Goal: Task Accomplishment & Management: Use online tool/utility

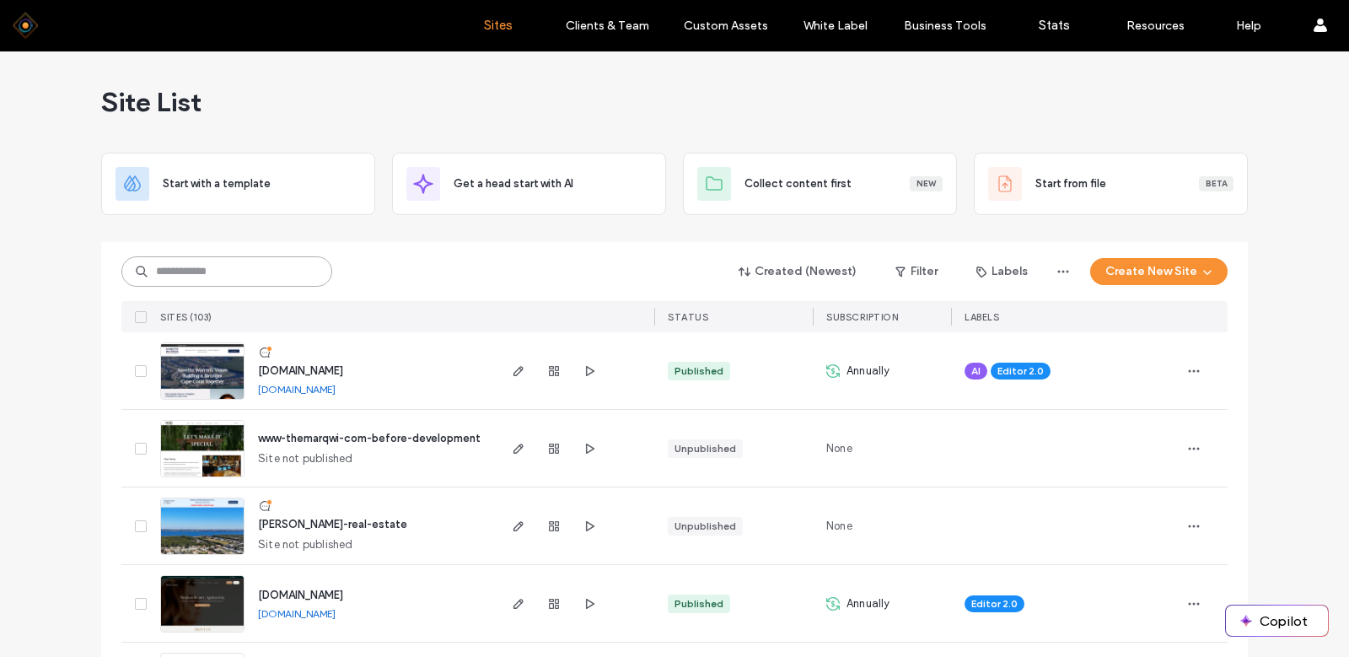
click at [216, 271] on input at bounding box center [226, 271] width 211 height 30
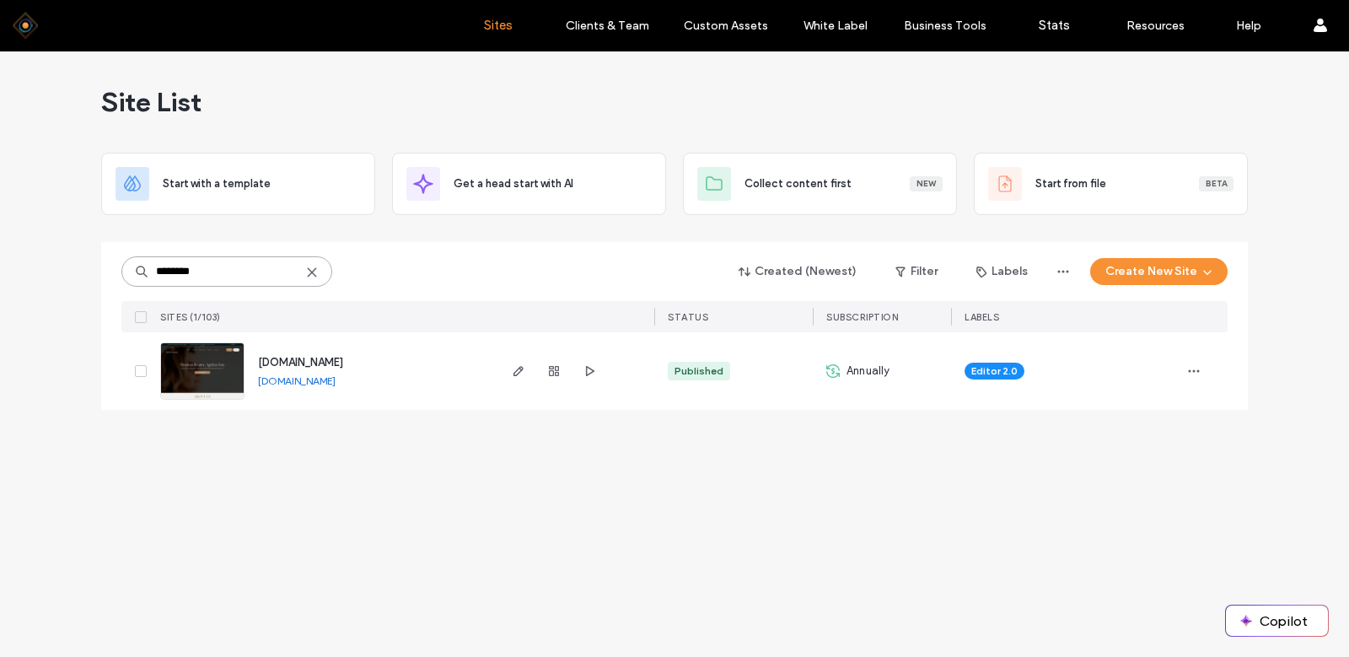
type input "********"
click at [199, 358] on img at bounding box center [202, 400] width 83 height 115
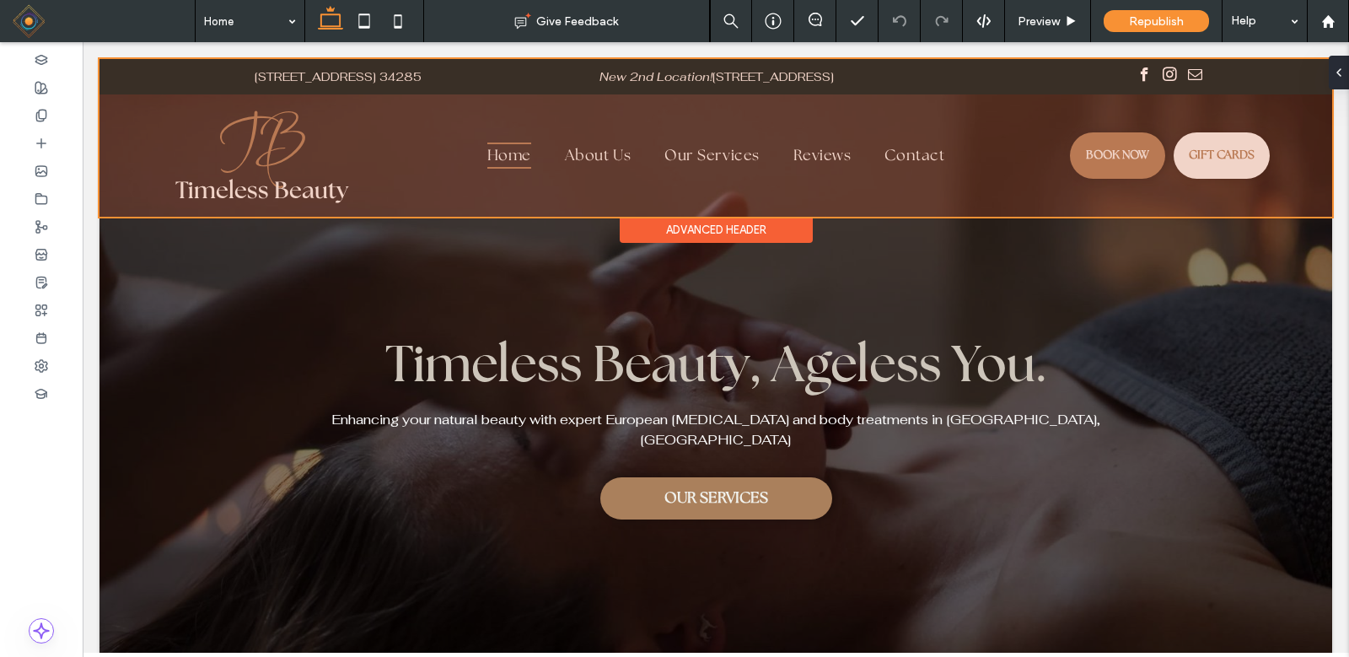
click at [1212, 149] on div at bounding box center [716, 138] width 1233 height 158
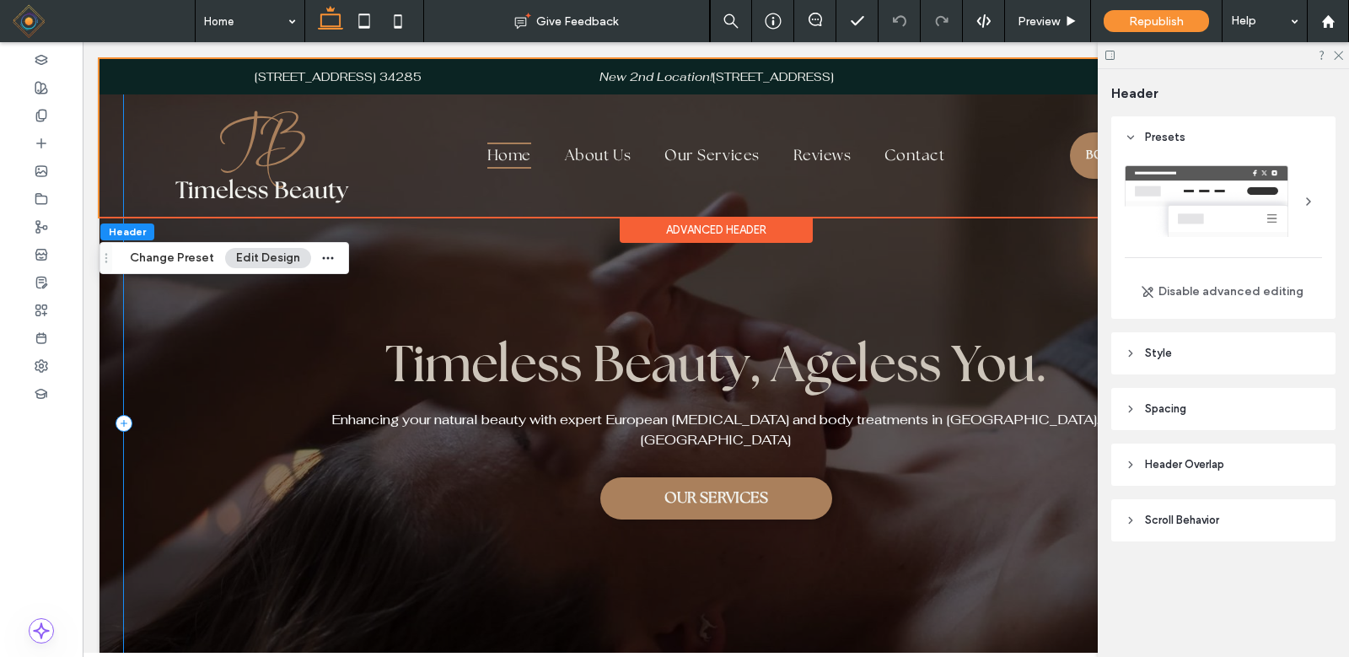
click at [836, 286] on div "Timeless Beauty, Ageless You. Enhancing your natural beauty with expert Europea…" at bounding box center [716, 423] width 1184 height 729
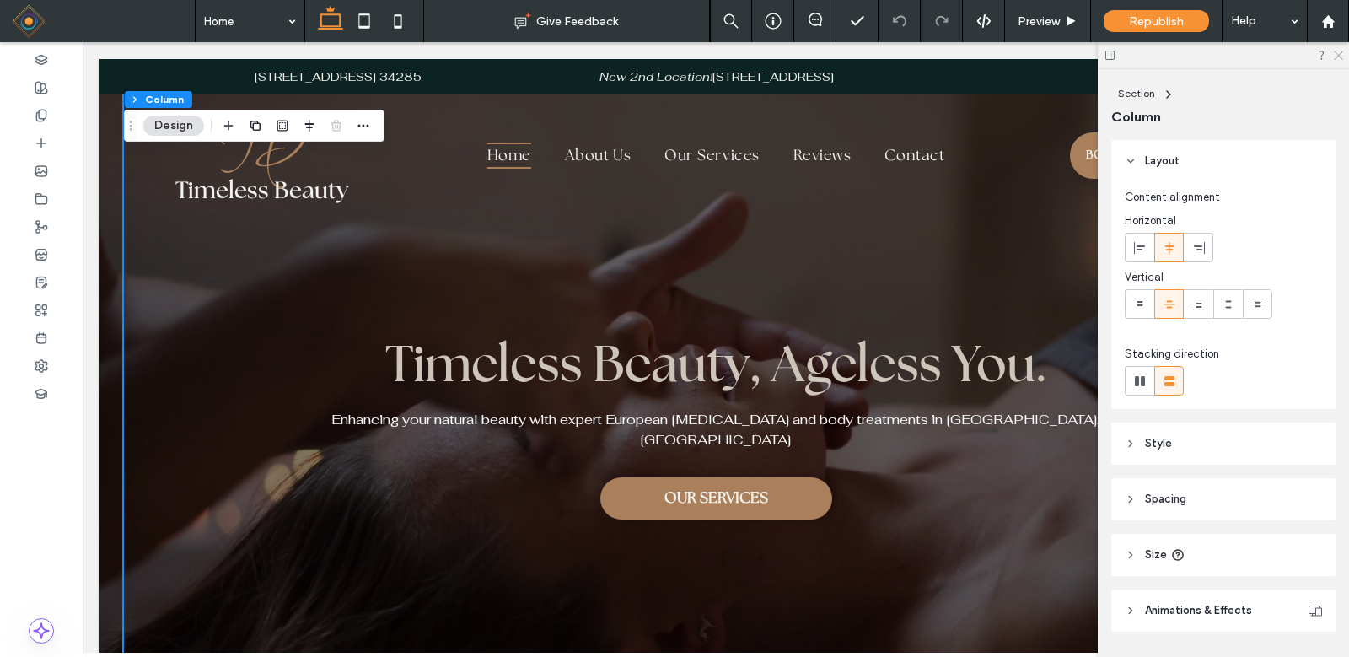
click at [1337, 53] on icon at bounding box center [1337, 54] width 11 height 11
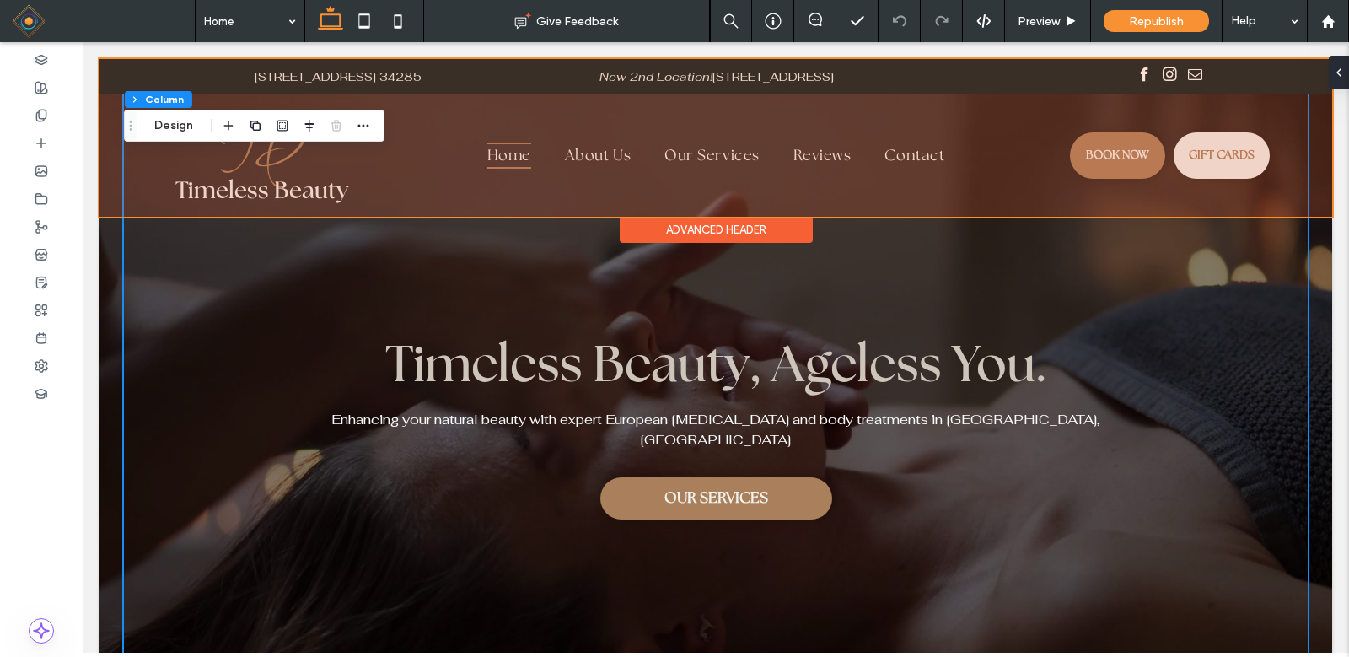
click at [1198, 163] on div at bounding box center [716, 138] width 1233 height 158
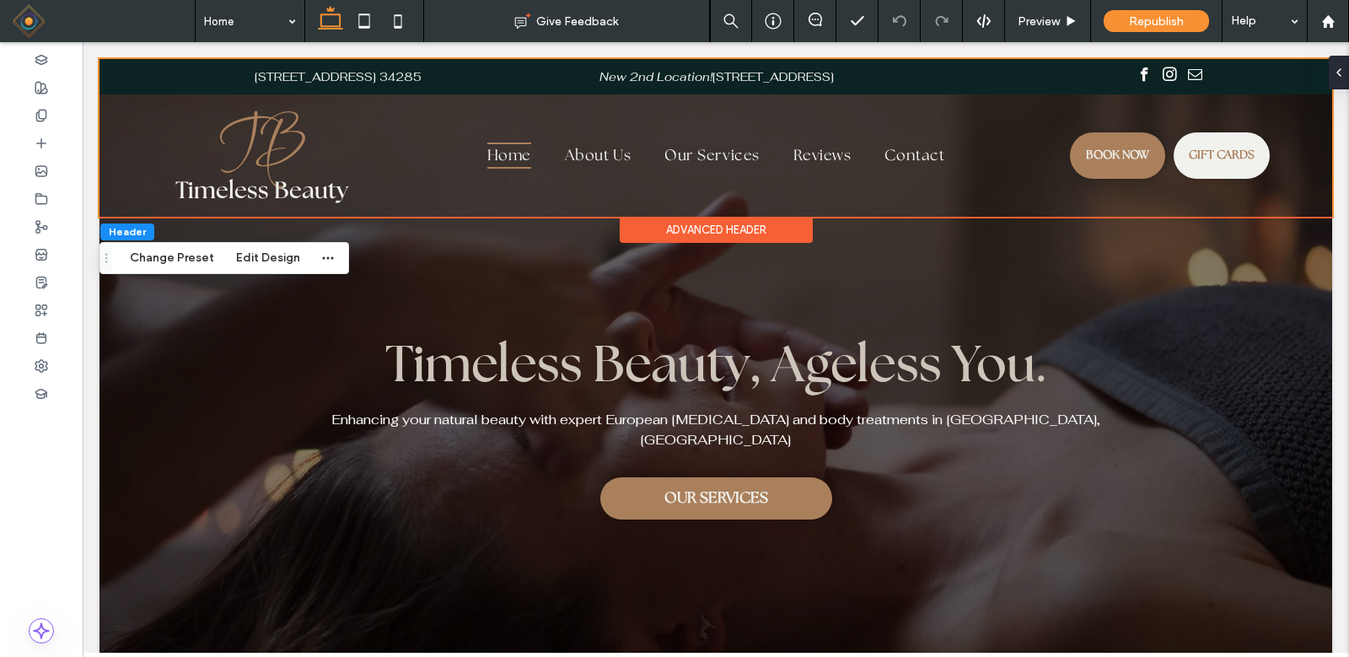
click at [706, 229] on div "Advanced Header" at bounding box center [716, 230] width 193 height 26
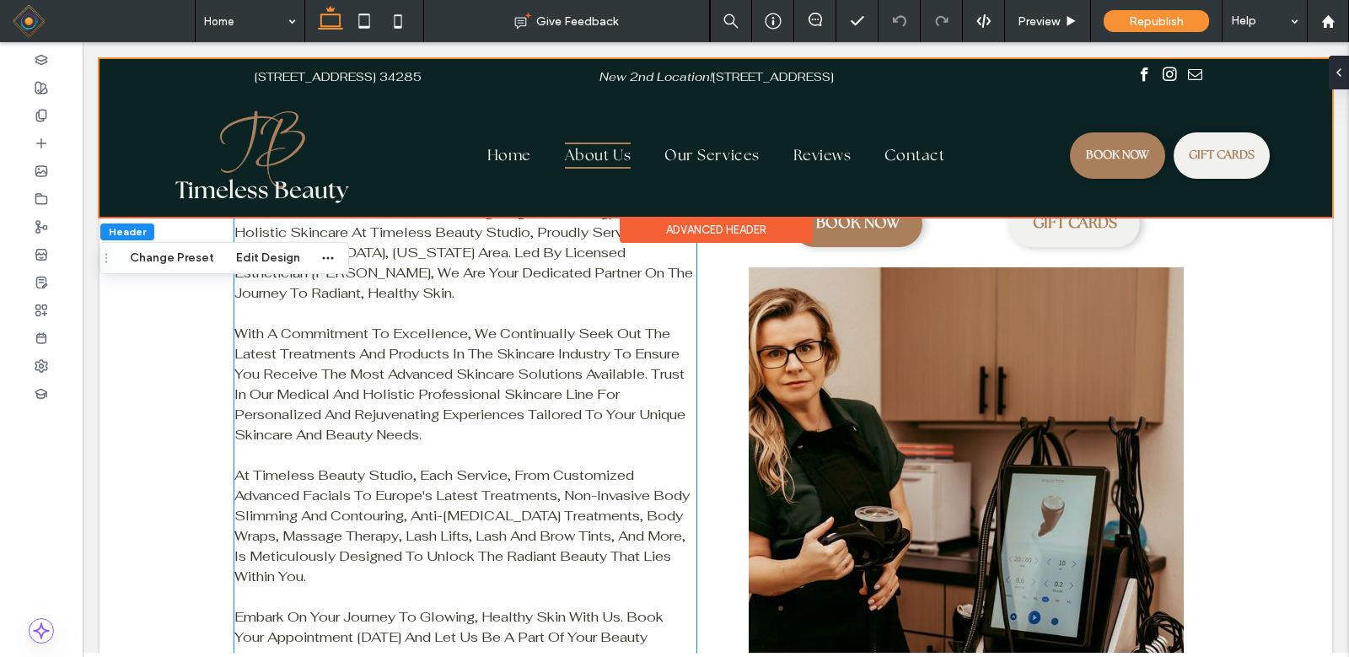
scroll to position [675, 0]
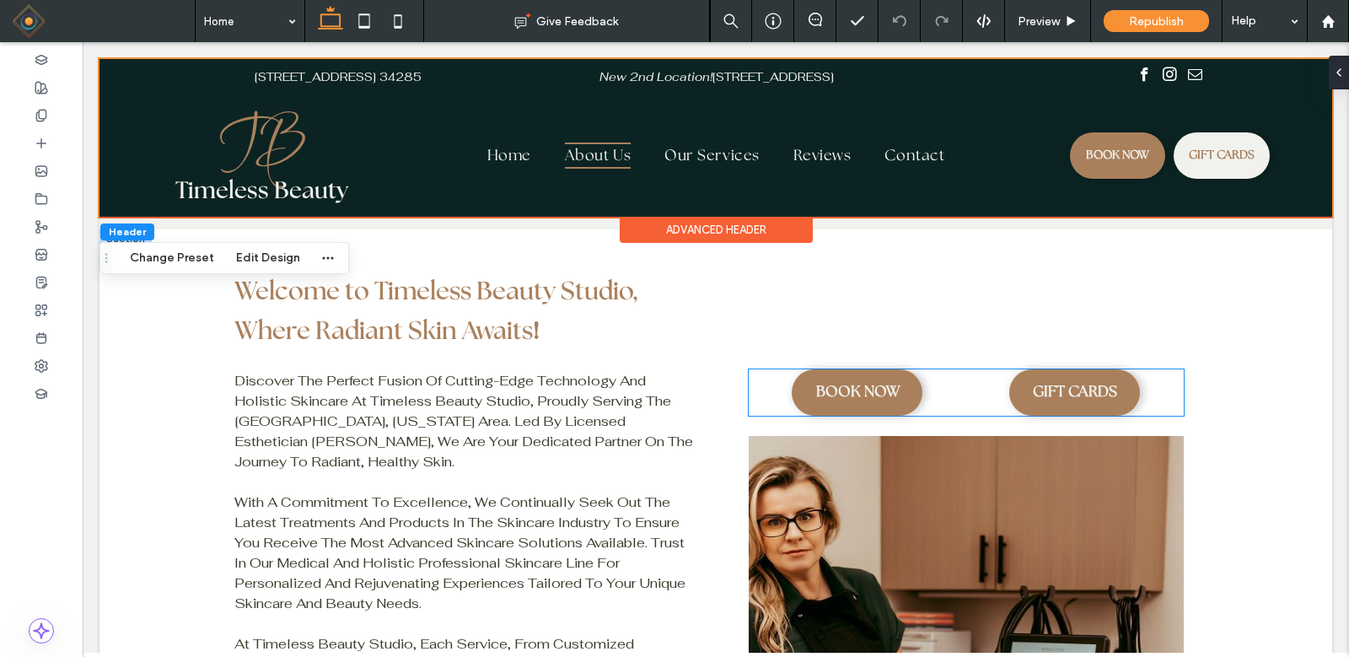
click at [1049, 375] on span "GIFT CARDS" at bounding box center [1075, 392] width 84 height 34
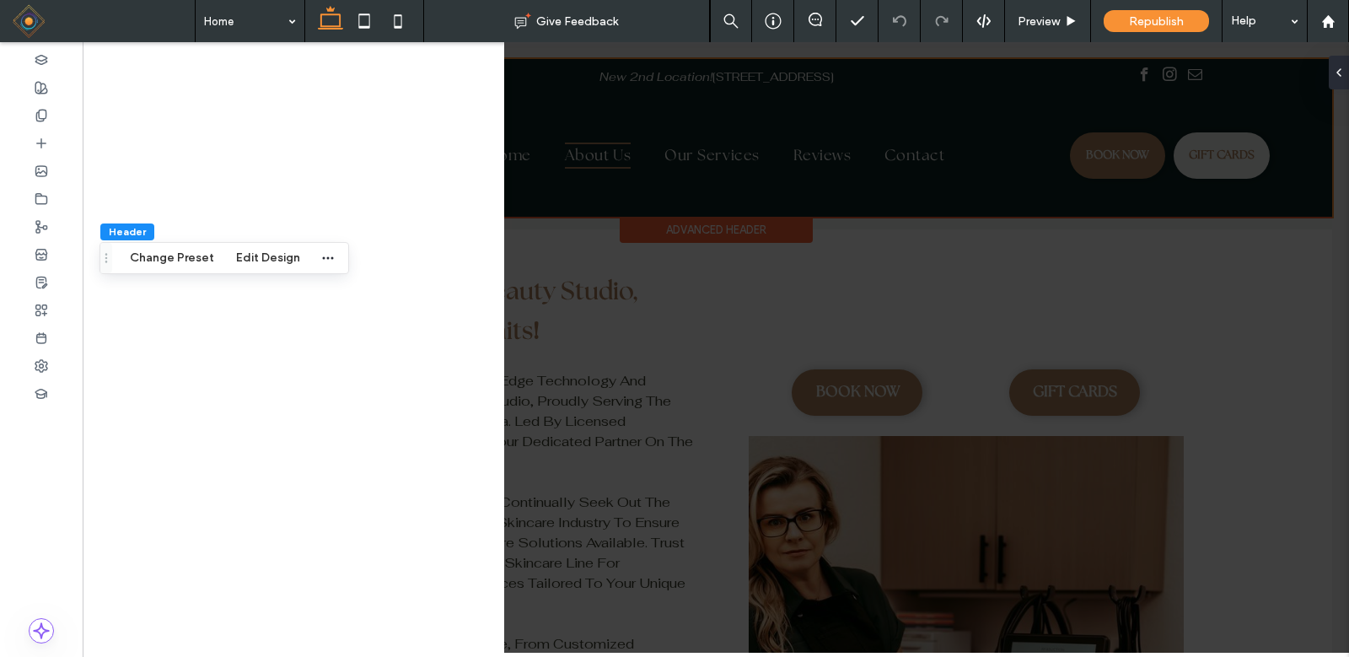
click at [1028, 333] on div at bounding box center [716, 347] width 1267 height 611
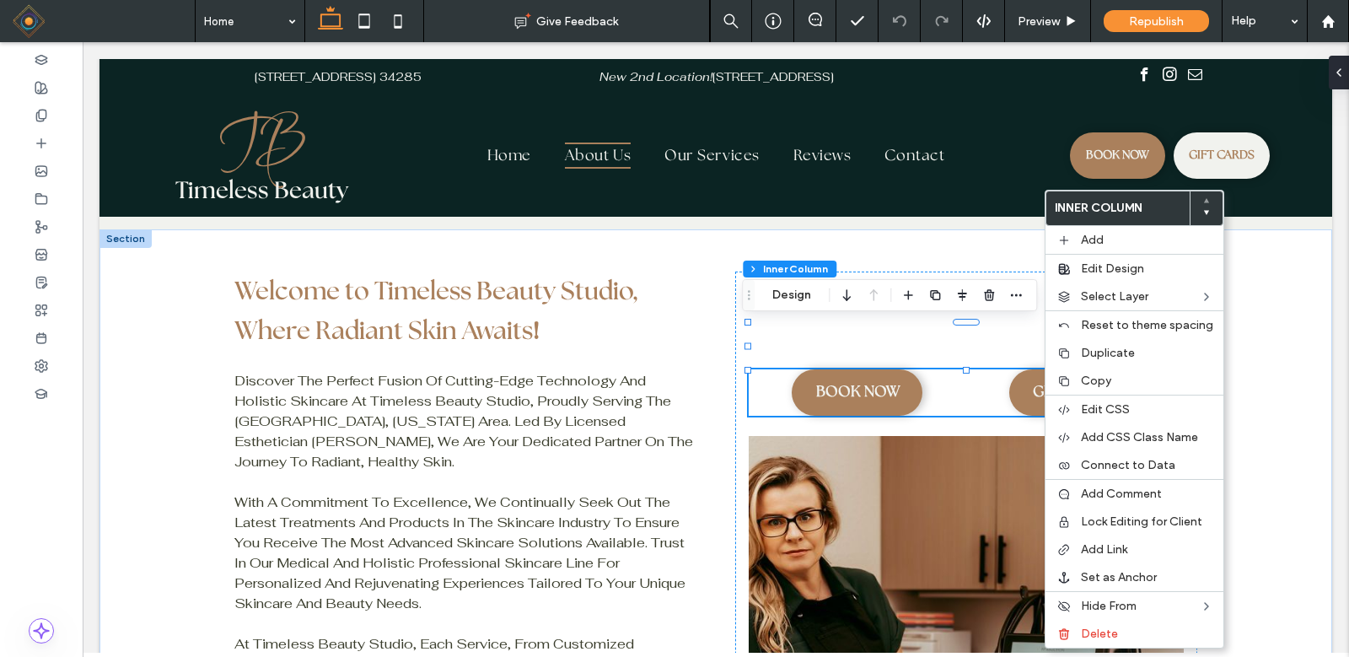
type input "**"
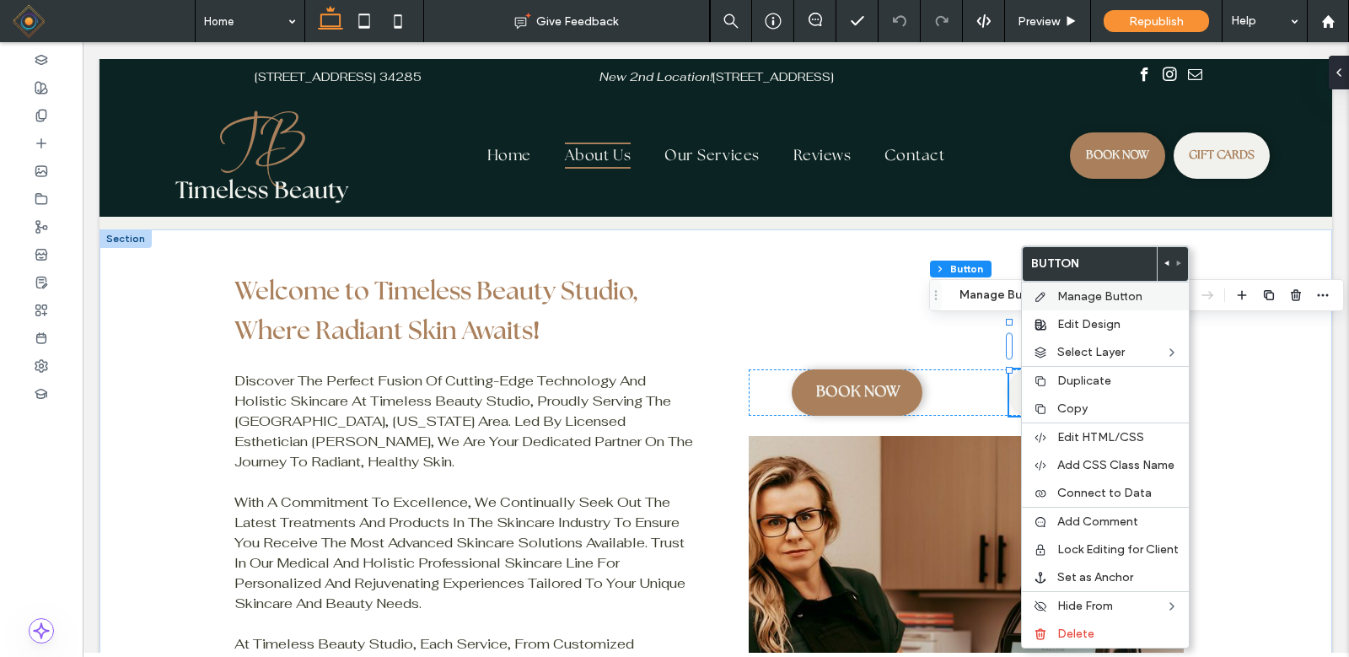
click at [1094, 294] on span "Manage Button" at bounding box center [1099, 296] width 85 height 14
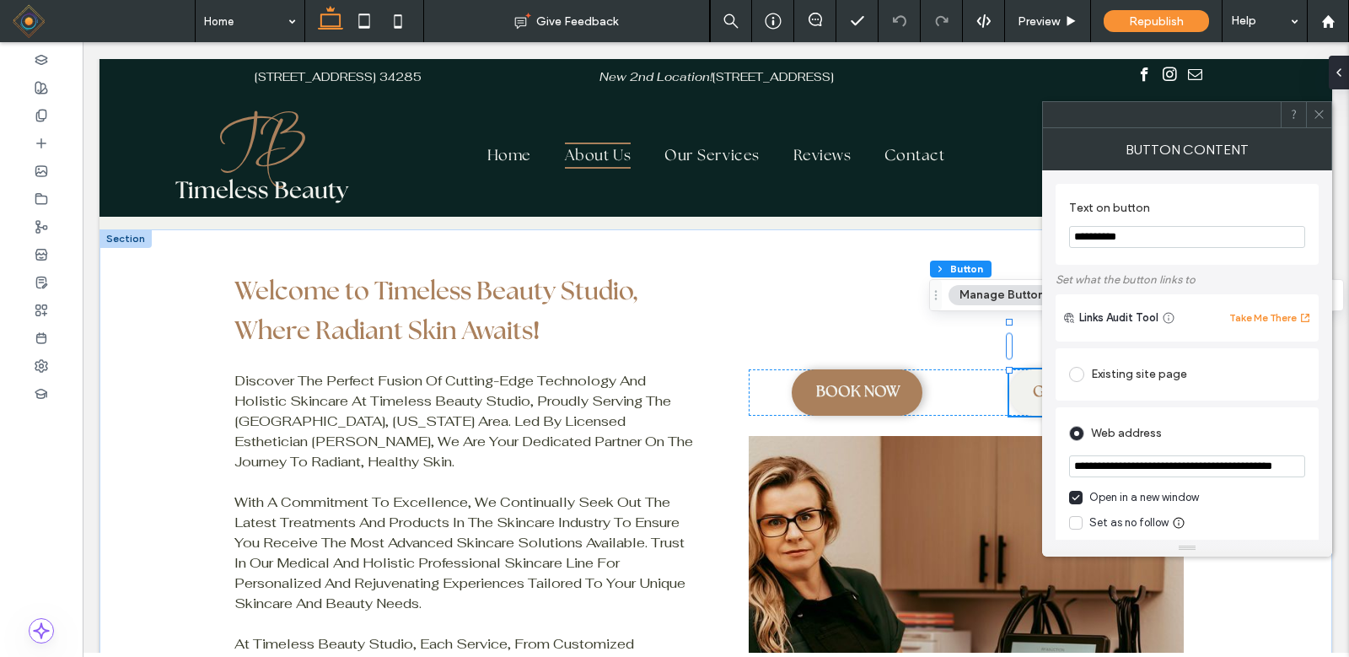
click at [1181, 469] on input "**********" at bounding box center [1187, 466] width 236 height 22
click at [1315, 114] on icon at bounding box center [1319, 114] width 13 height 13
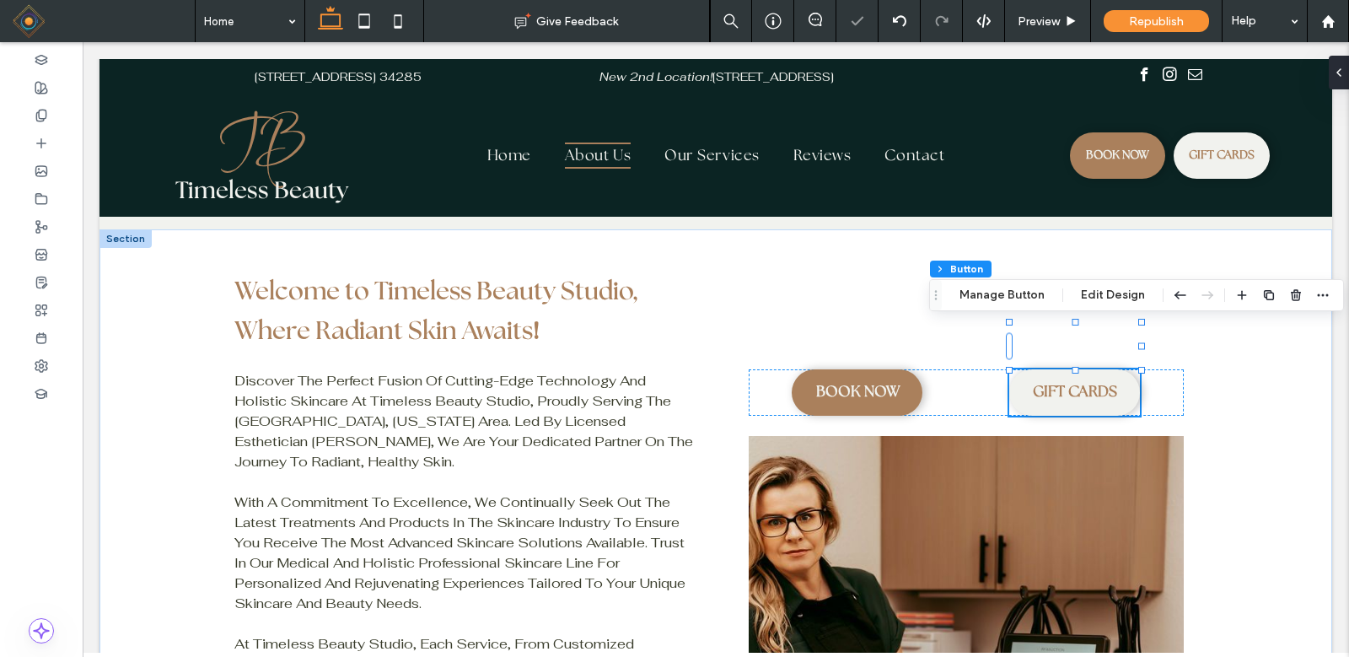
click at [395, 14] on icon at bounding box center [398, 21] width 34 height 34
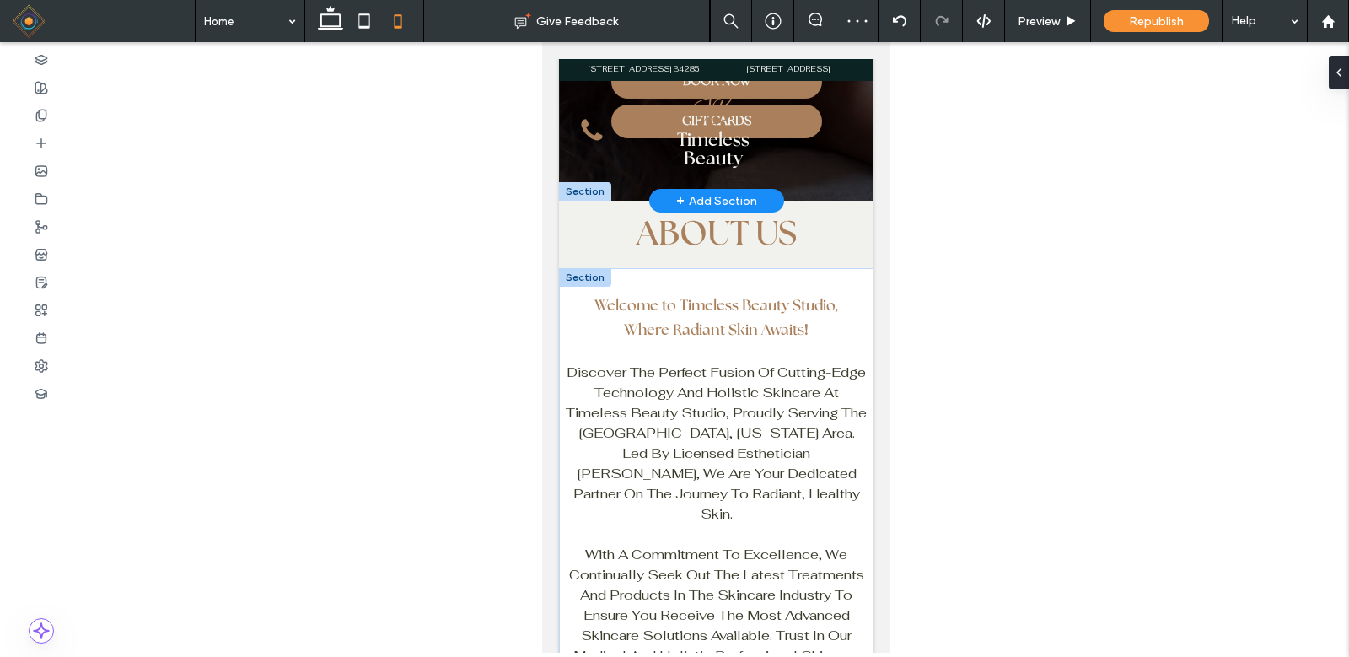
scroll to position [0, 0]
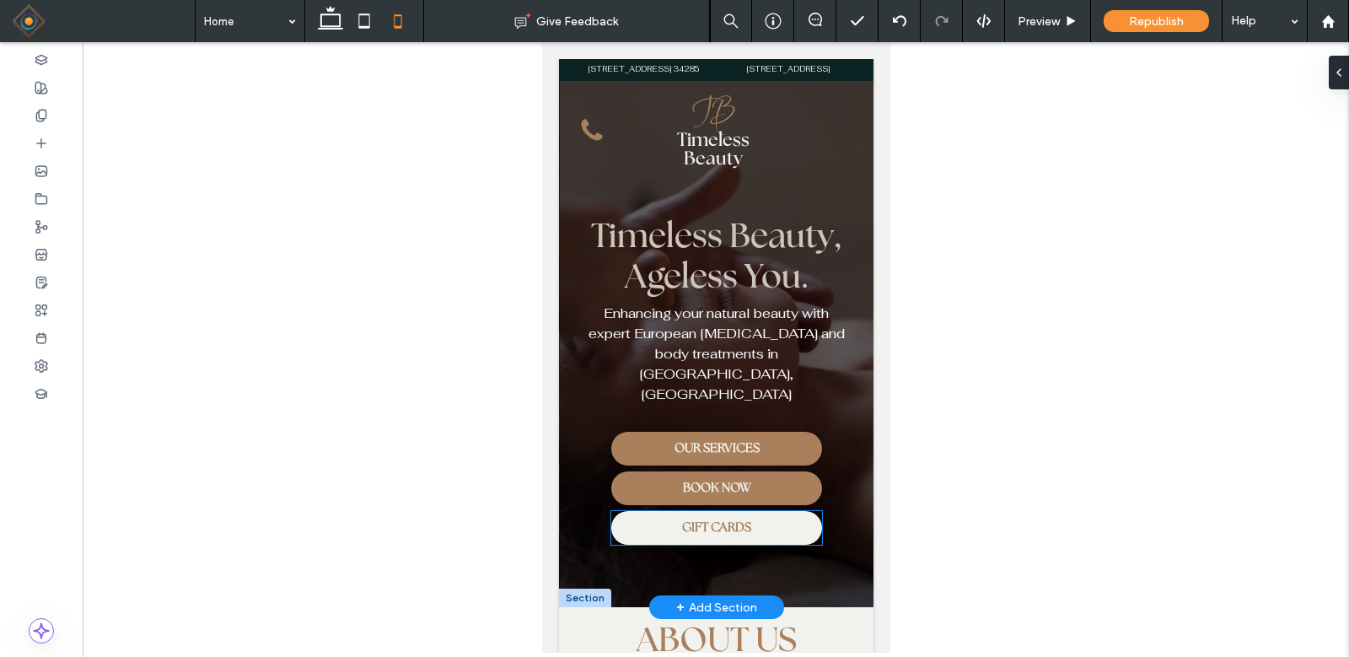
click at [695, 522] on span "GIFT CARDS" at bounding box center [715, 528] width 69 height 32
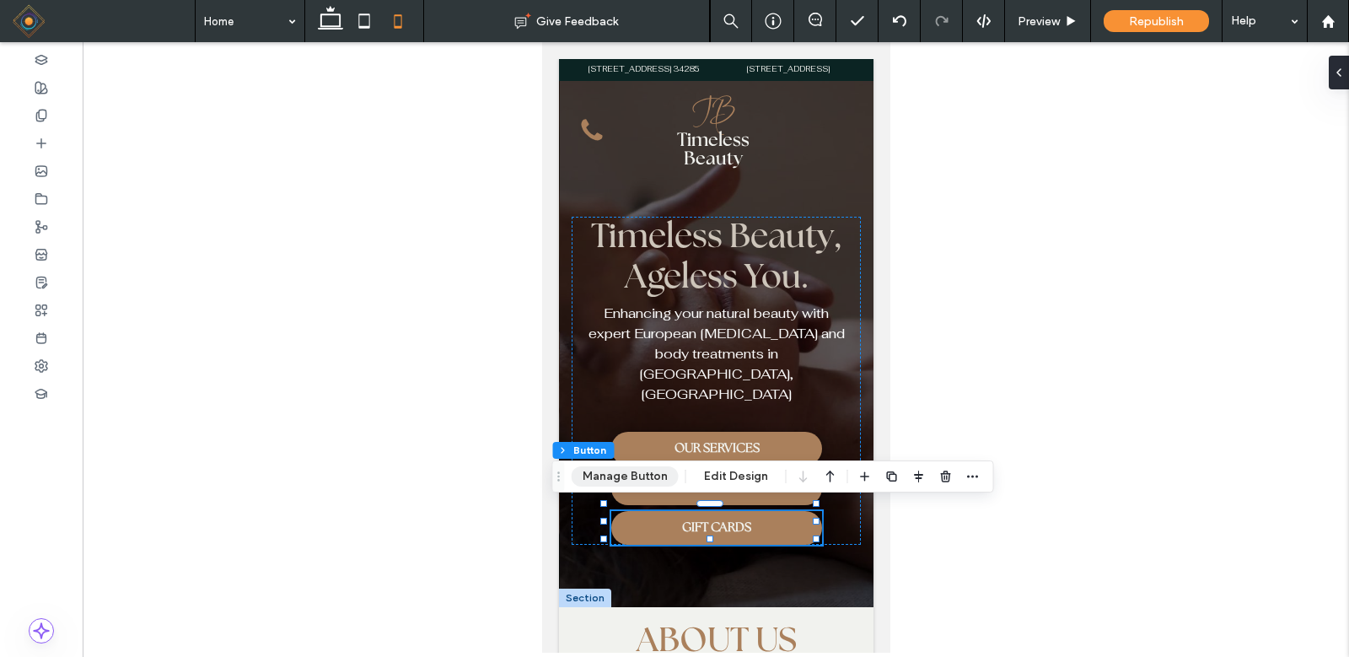
click at [606, 477] on button "Manage Button" at bounding box center [625, 476] width 107 height 20
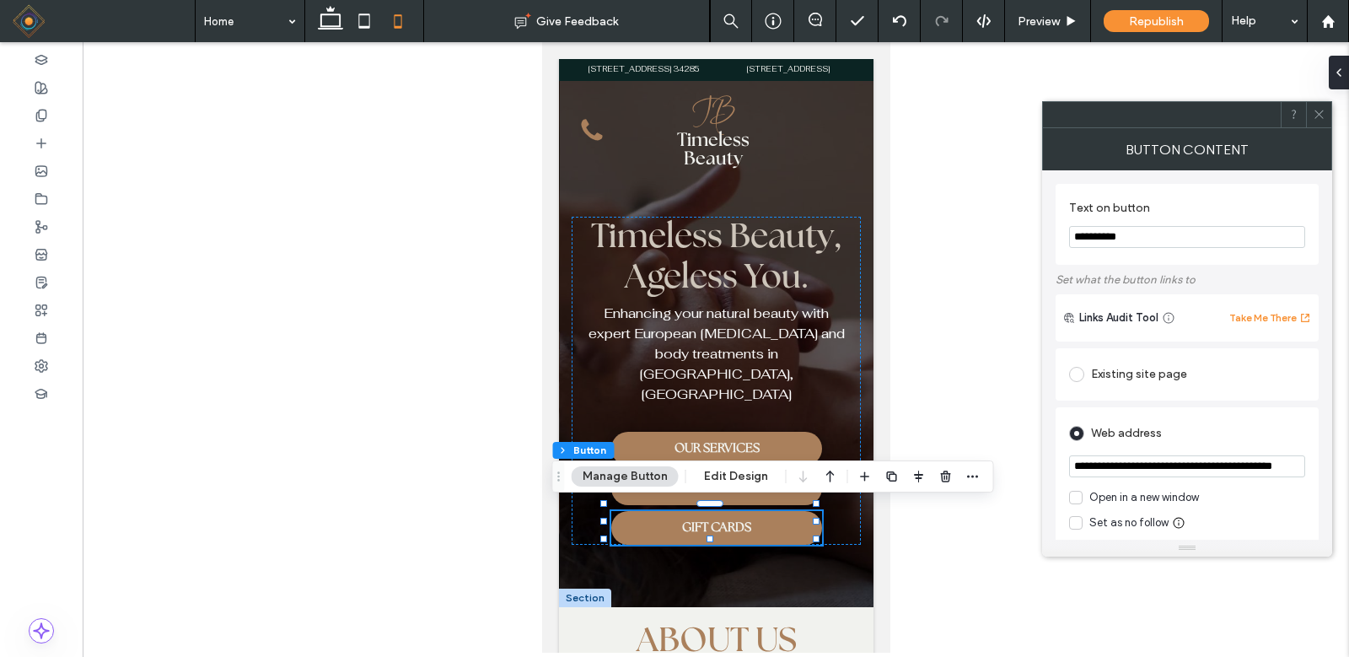
click at [1184, 472] on input "**********" at bounding box center [1187, 466] width 236 height 22
paste input "url"
type input "**********"
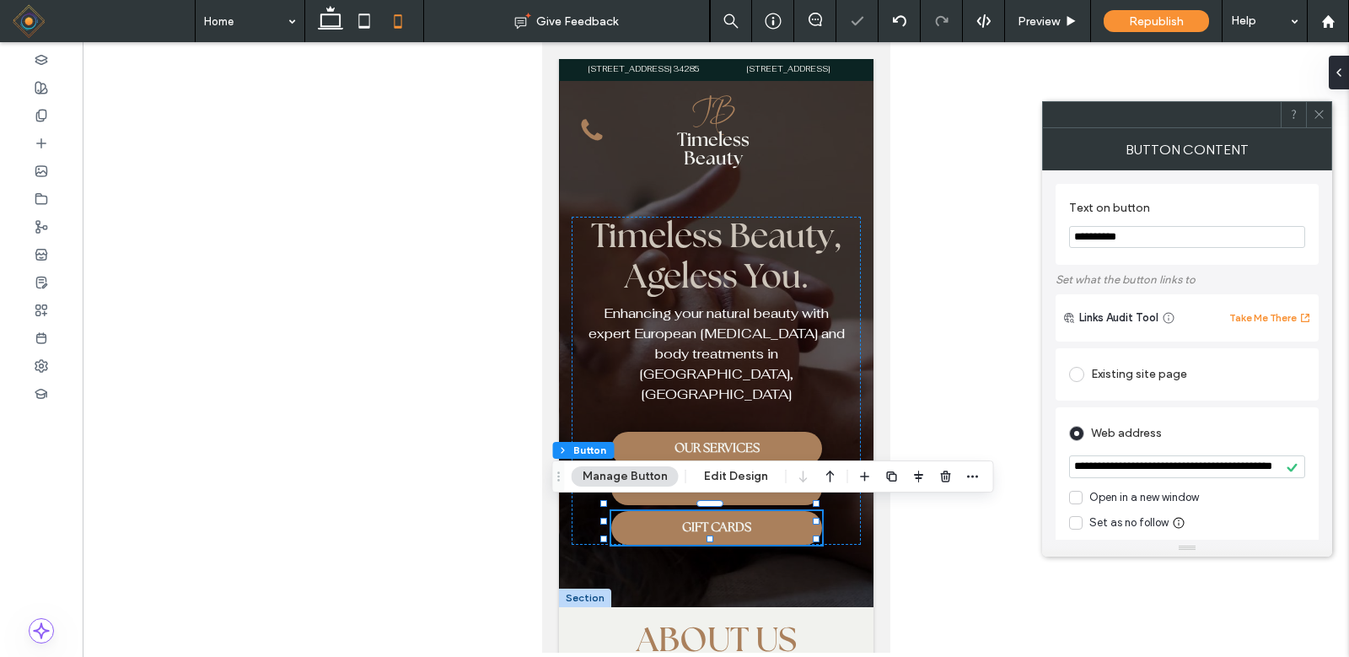
scroll to position [0, 0]
click at [1315, 116] on icon at bounding box center [1319, 114] width 13 height 13
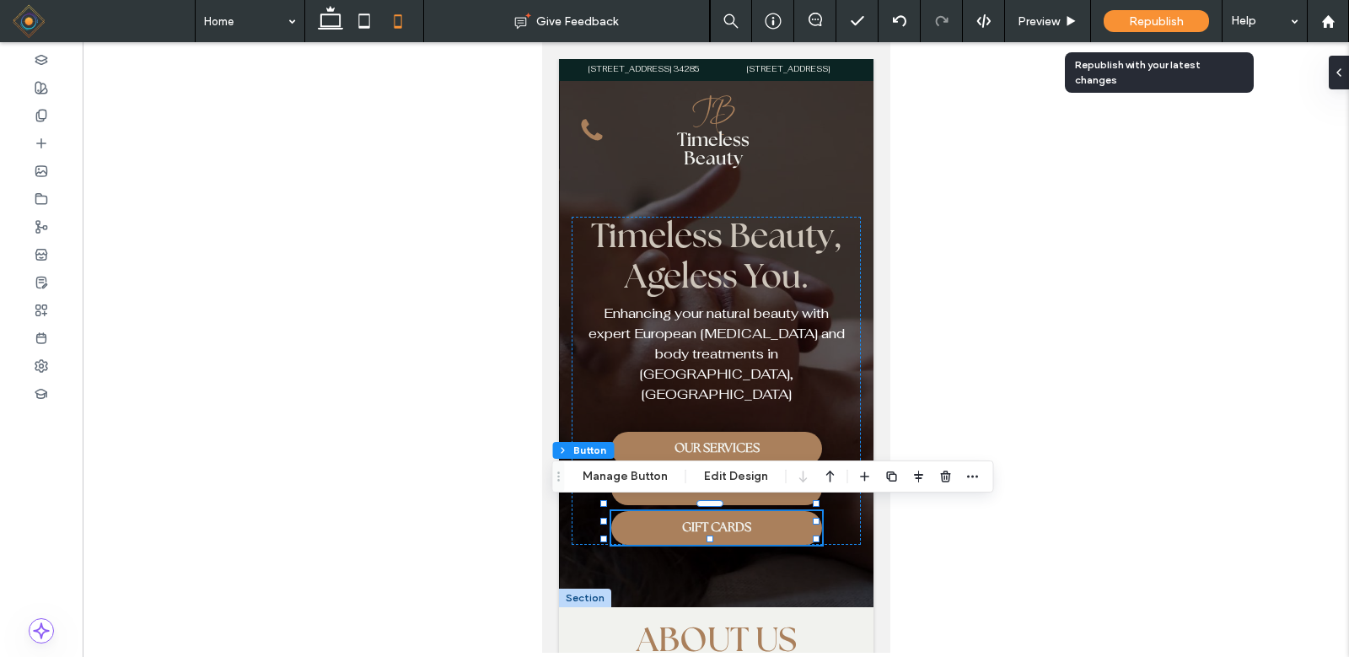
click at [1137, 19] on span "Republish" at bounding box center [1156, 21] width 55 height 14
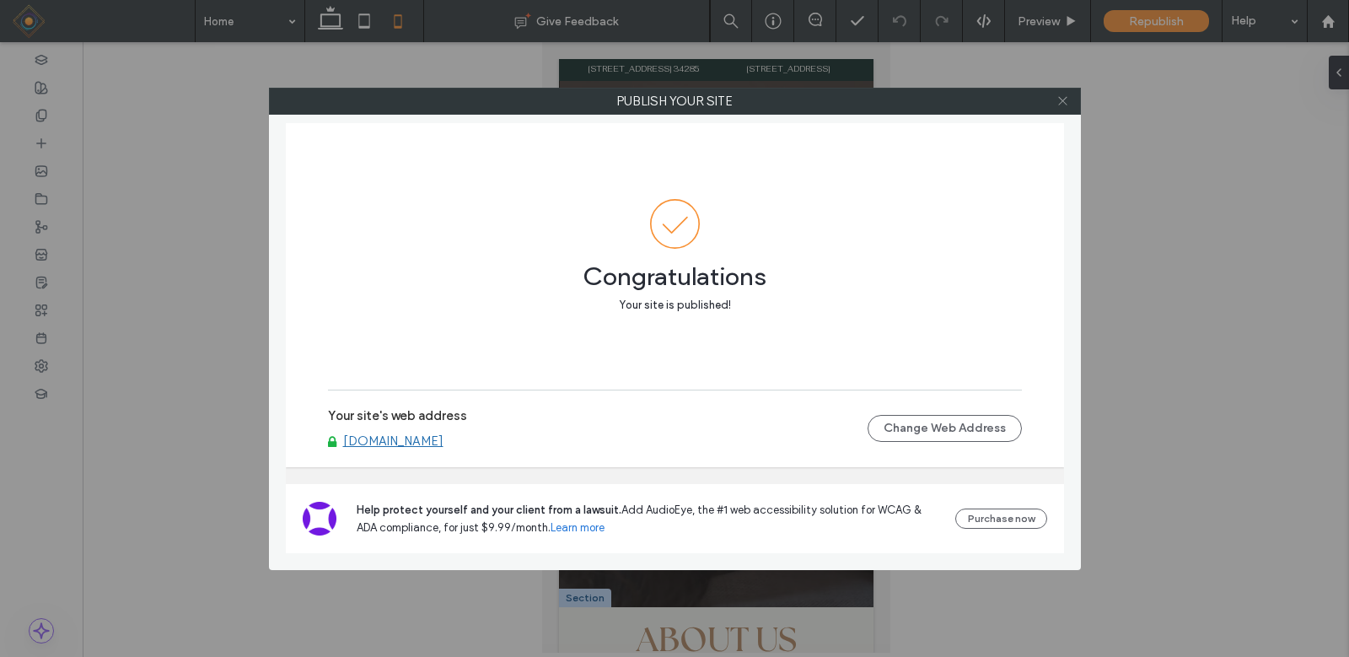
click at [1060, 98] on use at bounding box center [1062, 101] width 8 height 8
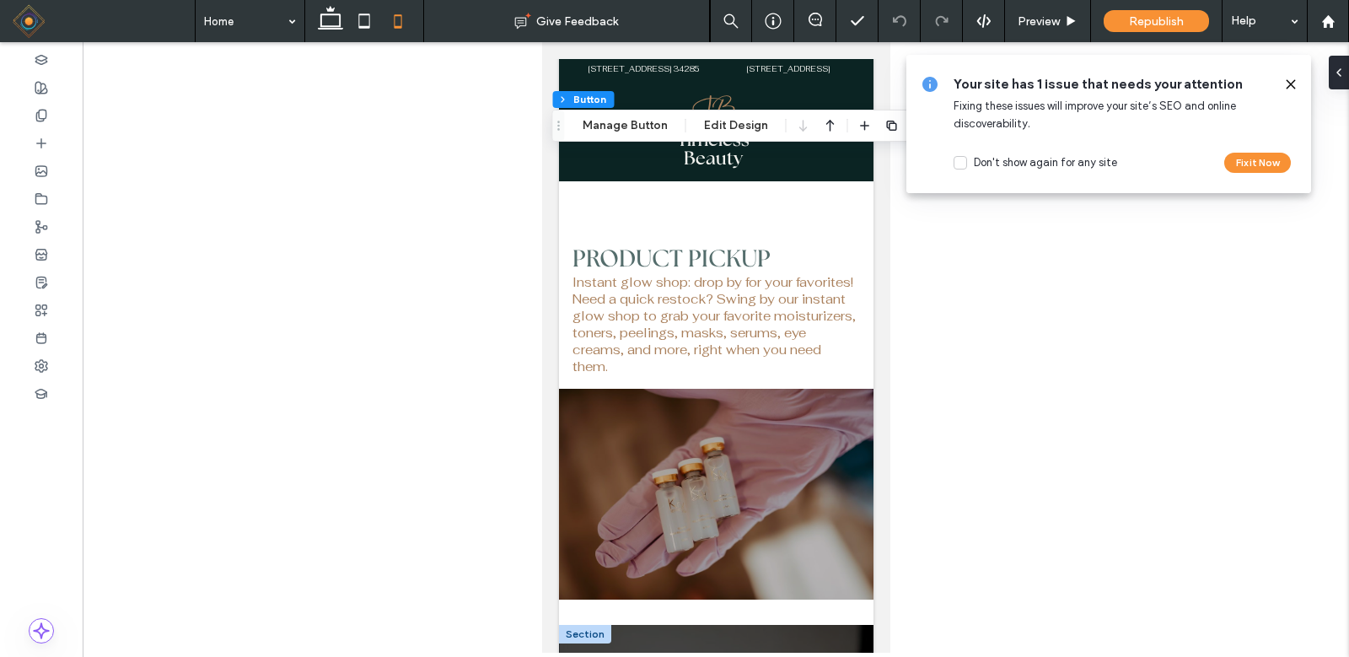
scroll to position [4004, 0]
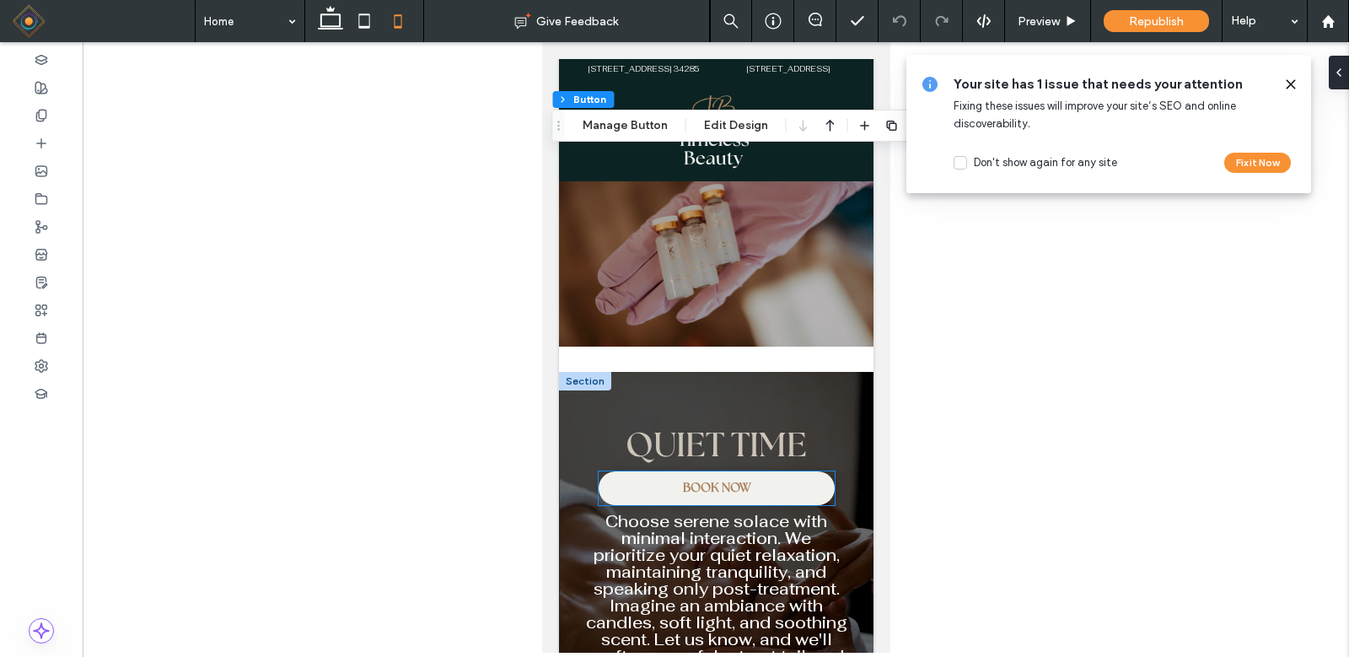
click at [665, 471] on link "BOOK NOW" at bounding box center [716, 488] width 236 height 34
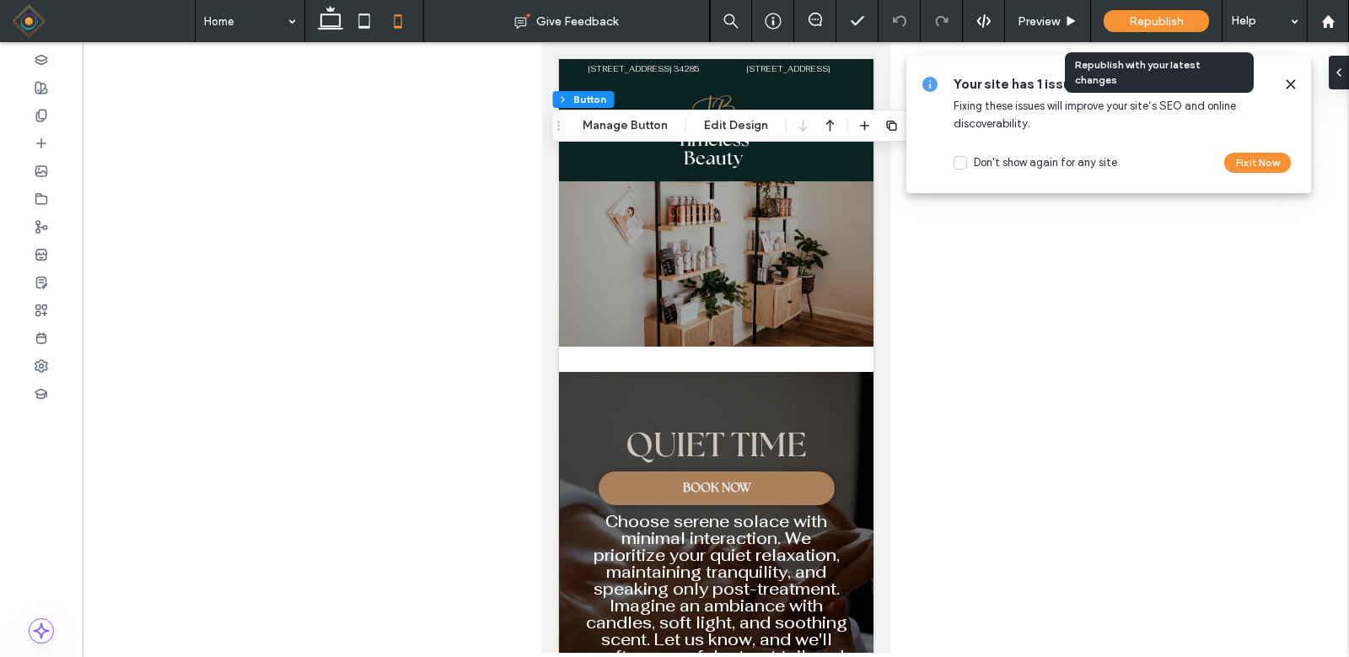
drag, startPoint x: 1149, startPoint y: 19, endPoint x: 1060, endPoint y: 2, distance: 91.0
click at [1144, 14] on span "Republish" at bounding box center [1156, 21] width 55 height 14
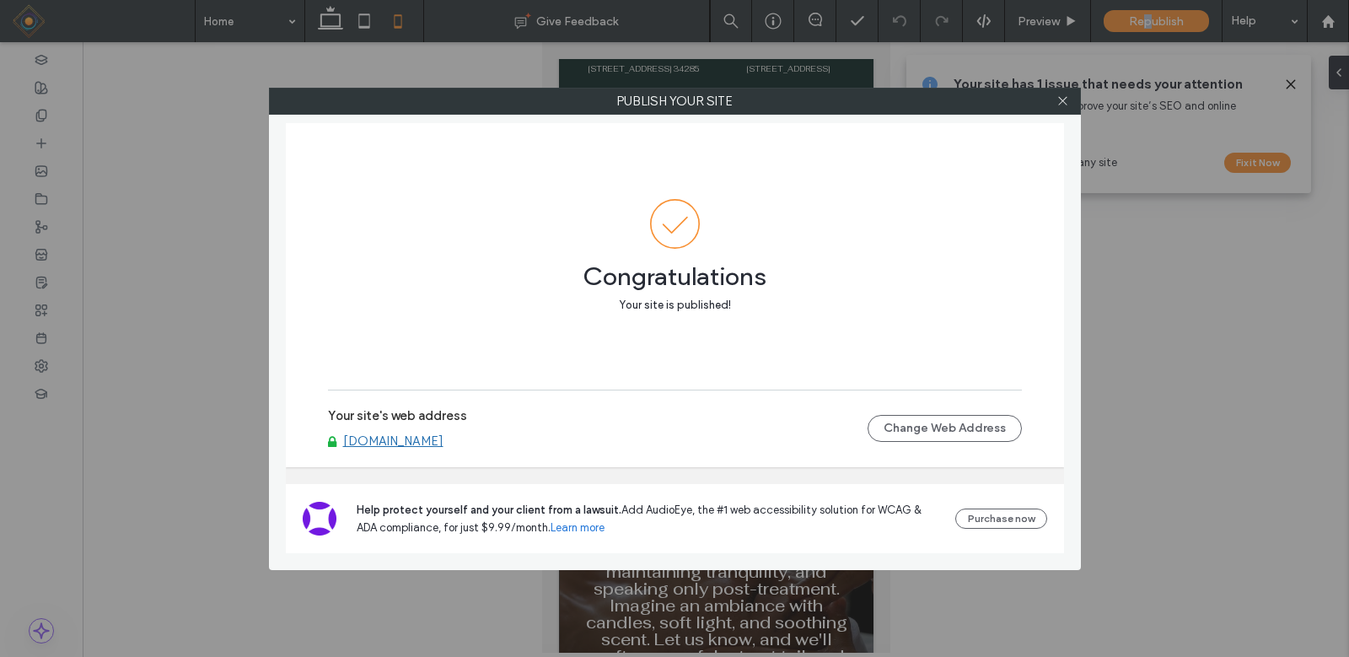
click at [1059, 97] on use at bounding box center [1062, 101] width 8 height 8
click at [1325, 19] on use at bounding box center [1327, 20] width 13 height 13
